Goal: Transaction & Acquisition: Subscribe to service/newsletter

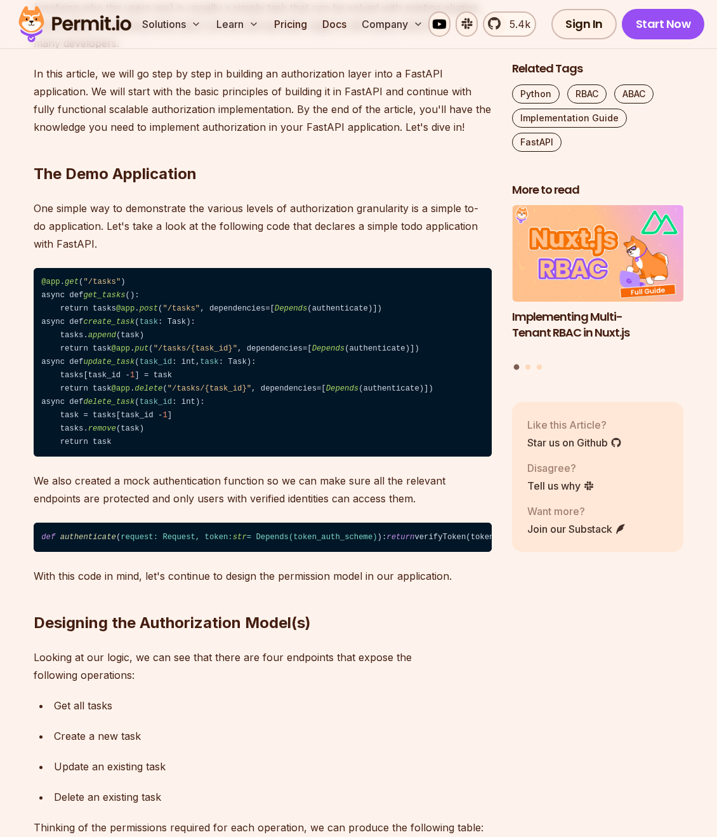
click at [223, 199] on p "One simple way to demonstrate the various levels of authorization granularity i…" at bounding box center [263, 225] width 458 height 53
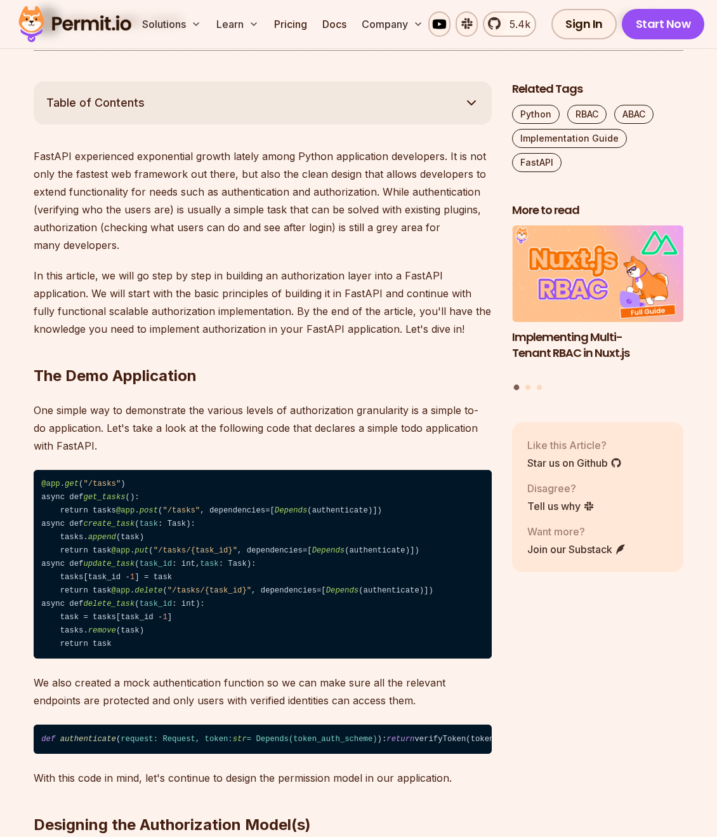
scroll to position [571, 0]
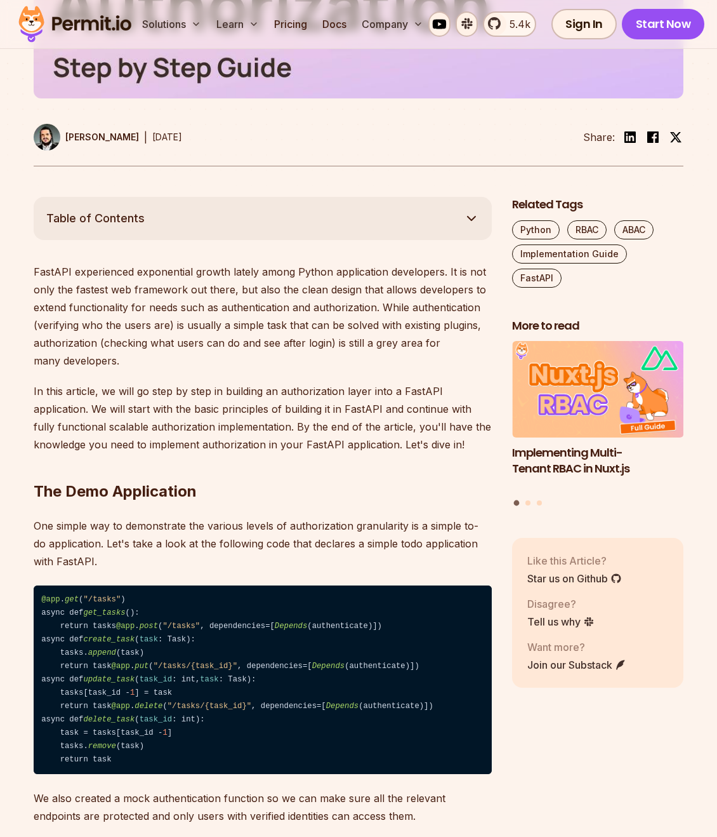
click at [106, 11] on img at bounding box center [75, 24] width 124 height 43
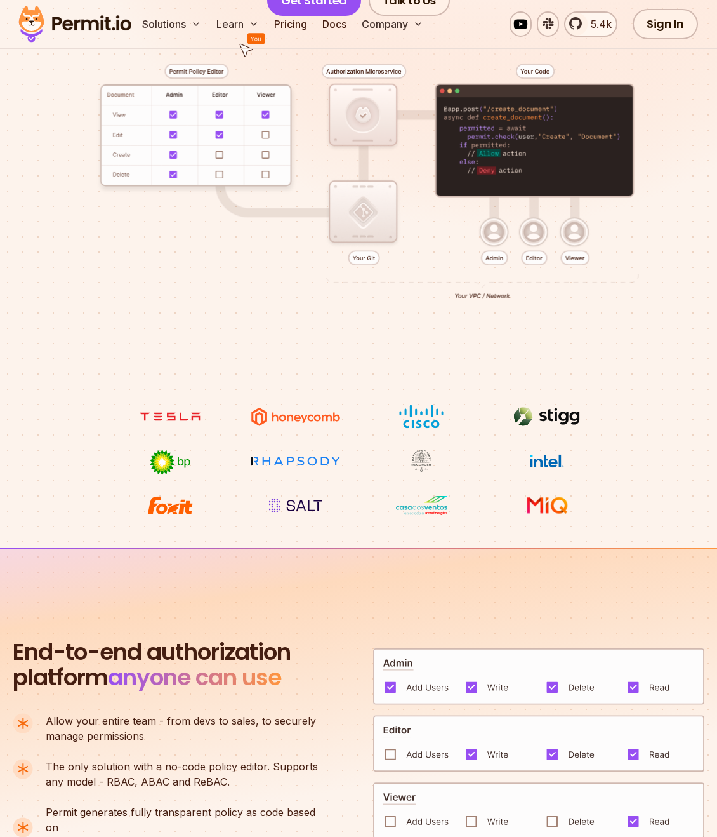
scroll to position [444, 0]
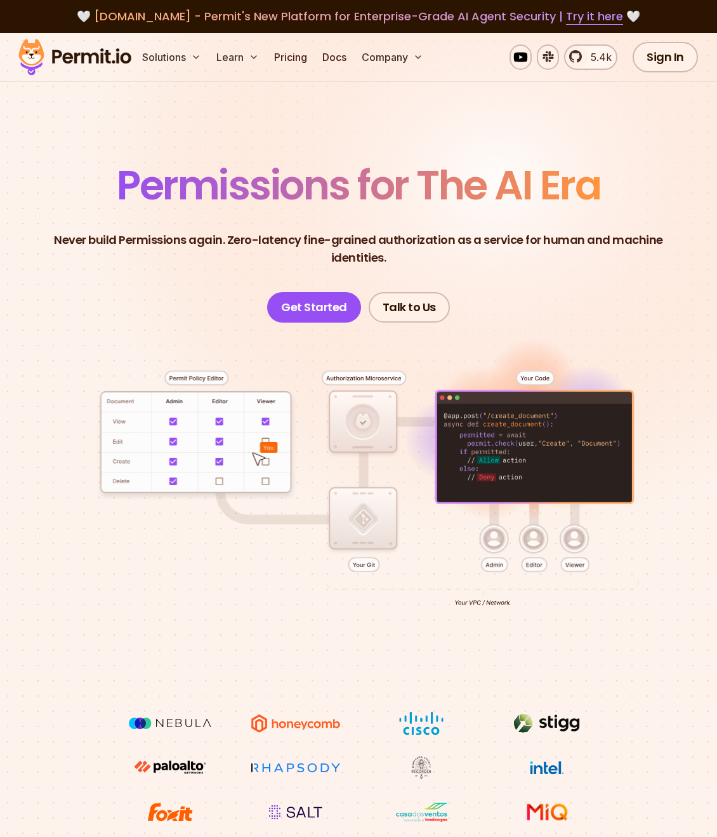
click at [614, 326] on div at bounding box center [358, 516] width 656 height 388
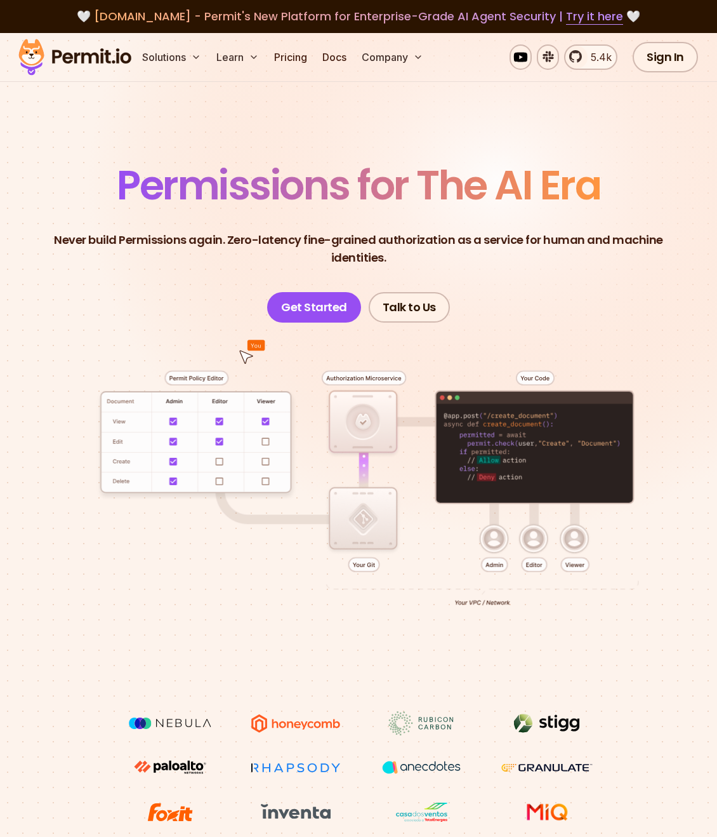
click at [551, 368] on div at bounding box center [358, 516] width 656 height 388
drag, startPoint x: 70, startPoint y: 237, endPoint x: 215, endPoint y: 233, distance: 144.8
click at [211, 233] on p "Never build Permissions again. Zero-latency fine-grained authorization as a ser…" at bounding box center [359, 249] width 636 height 36
click at [241, 234] on p "Never build Permissions again. Zero-latency fine-grained authorization as a ser…" at bounding box center [359, 249] width 636 height 36
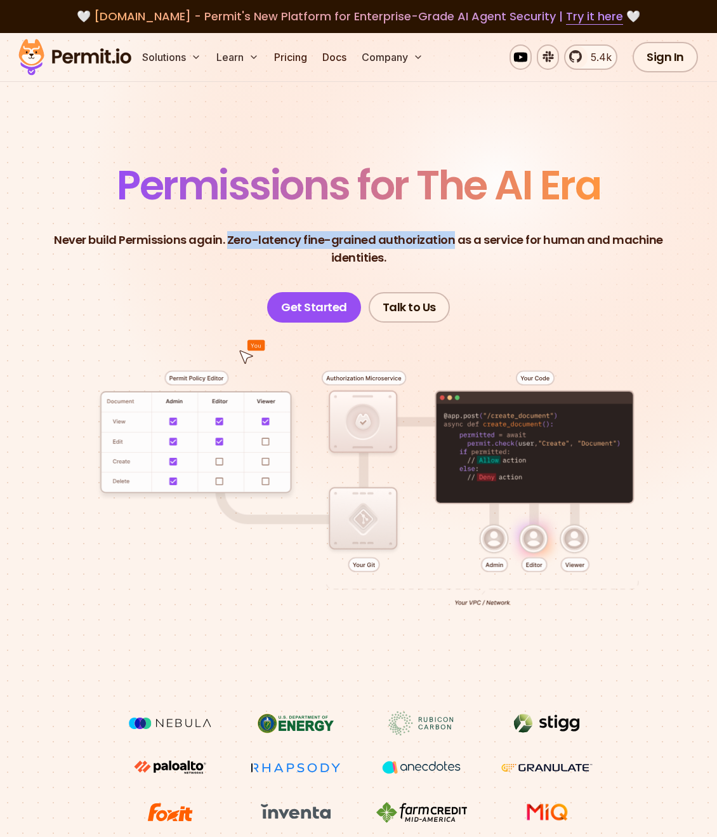
drag, startPoint x: 241, startPoint y: 234, endPoint x: 427, endPoint y: 234, distance: 185.4
click at [427, 234] on p "Never build Permissions again. Zero-latency fine-grained authorization as a ser…" at bounding box center [359, 249] width 636 height 36
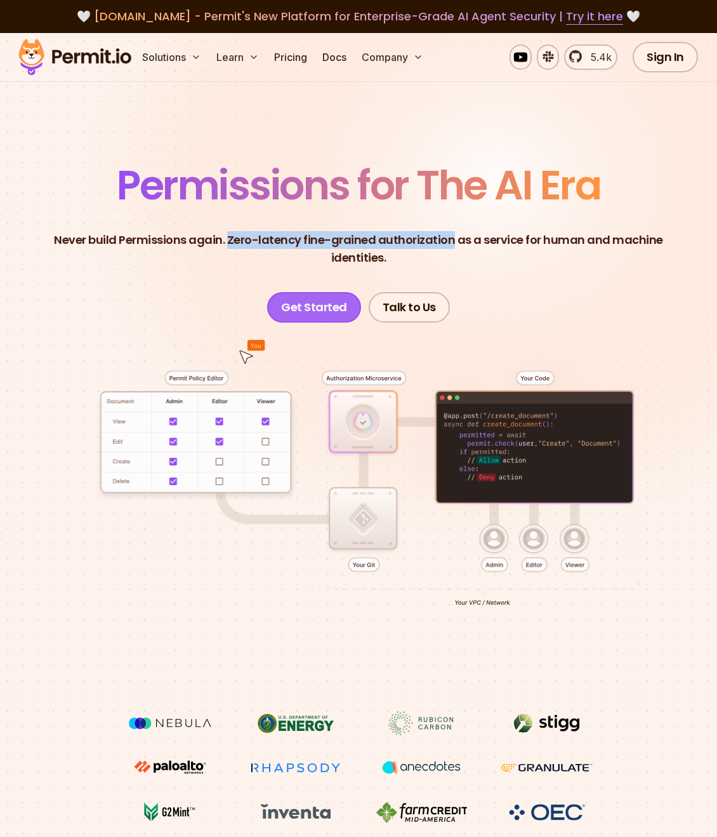
click at [312, 312] on link "Get Started" at bounding box center [314, 307] width 94 height 30
